Goal: Task Accomplishment & Management: Use online tool/utility

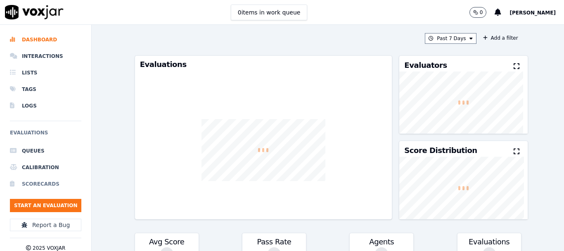
click at [43, 180] on li "Scorecards" at bounding box center [45, 183] width 71 height 17
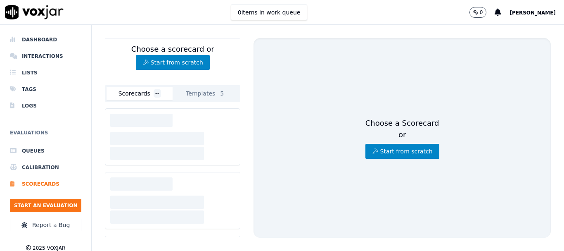
click at [527, 12] on span "[PERSON_NAME]" at bounding box center [533, 13] width 46 height 6
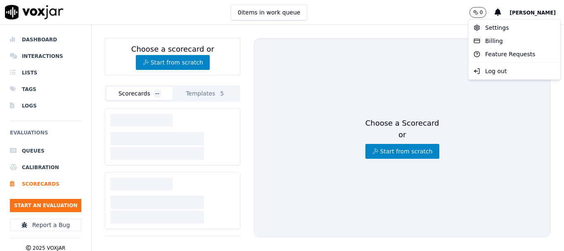
click at [380, 21] on div "0 items in work queue 0 [PERSON_NAME]" at bounding box center [282, 12] width 564 height 25
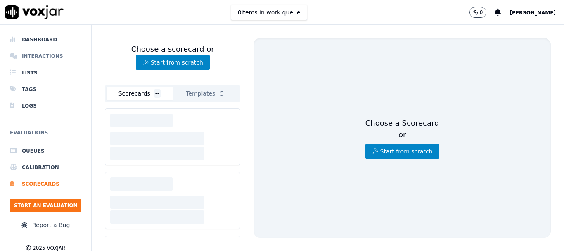
click at [47, 56] on li "Interactions" at bounding box center [45, 56] width 71 height 17
click at [41, 42] on li "Dashboard" at bounding box center [45, 39] width 71 height 17
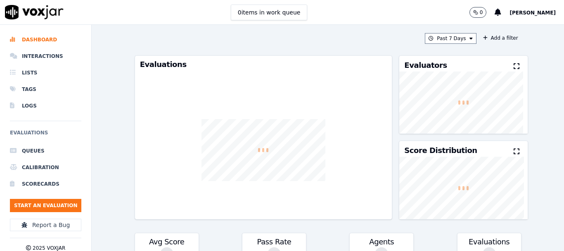
click at [546, 10] on span "[PERSON_NAME]" at bounding box center [533, 13] width 46 height 6
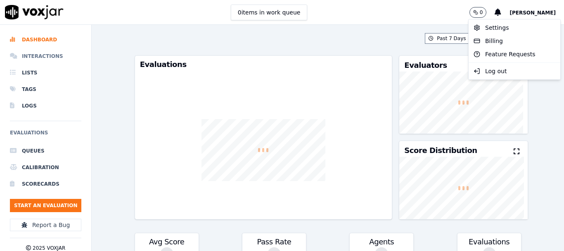
click at [39, 58] on li "Interactions" at bounding box center [45, 56] width 71 height 17
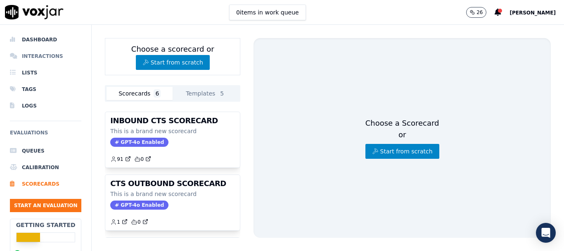
click at [41, 54] on li "Interactions" at bounding box center [45, 56] width 71 height 17
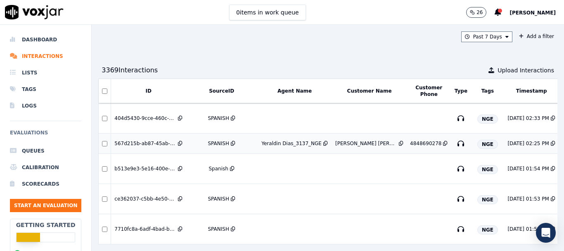
click at [507, 143] on div "[DATE] 02:25 PM" at bounding box center [527, 143] width 41 height 7
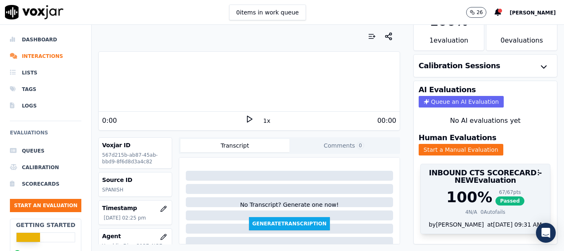
scroll to position [66, 0]
click at [449, 220] on div "by [PERSON_NAME] at [DATE] 09:31 AM" at bounding box center [485, 226] width 129 height 13
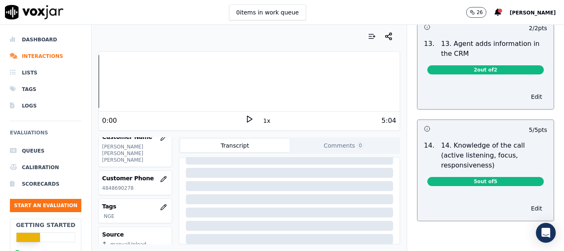
scroll to position [174, 0]
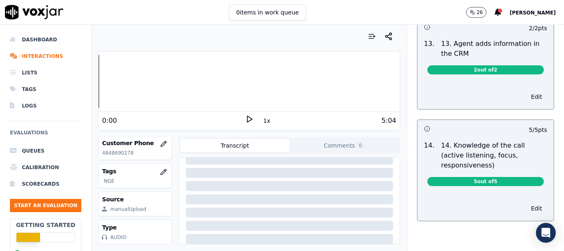
click at [342, 145] on button "Comments 0" at bounding box center [343, 145] width 109 height 13
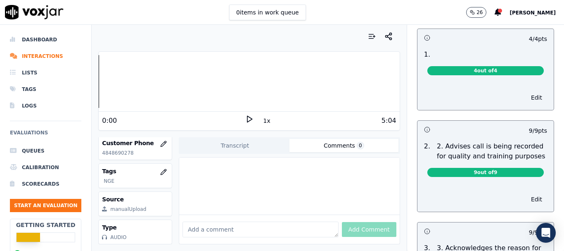
scroll to position [0, 0]
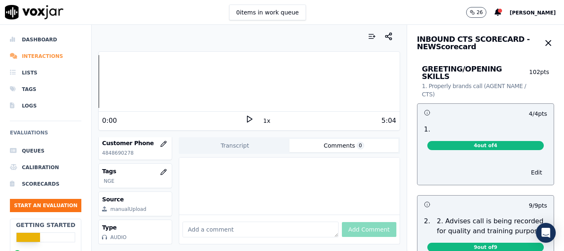
click at [43, 56] on li "Interactions" at bounding box center [45, 56] width 71 height 17
